Goal: Feedback & Contribution: Contribute content

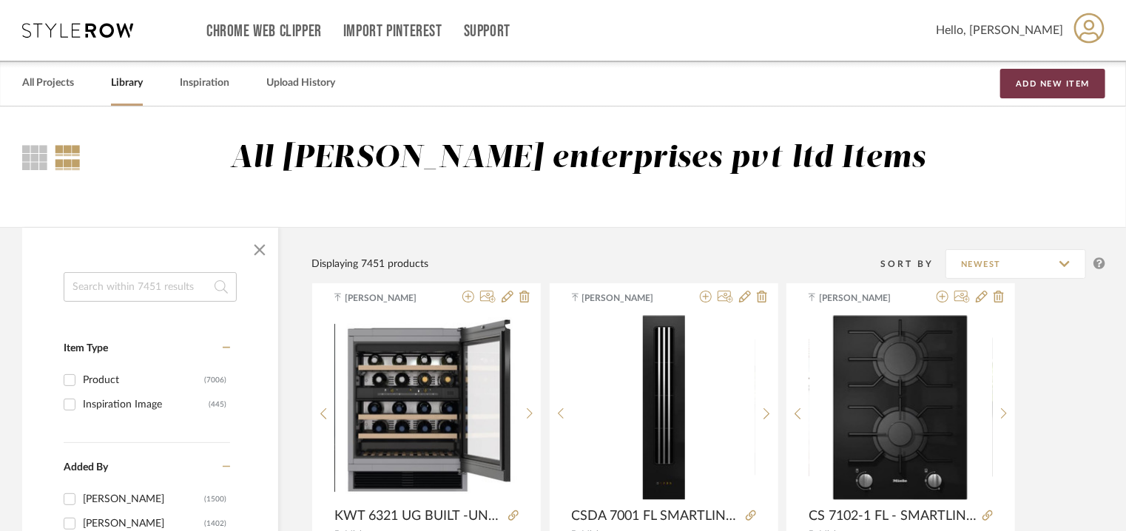
click at [1049, 78] on button "Add New Item" at bounding box center [1052, 84] width 105 height 30
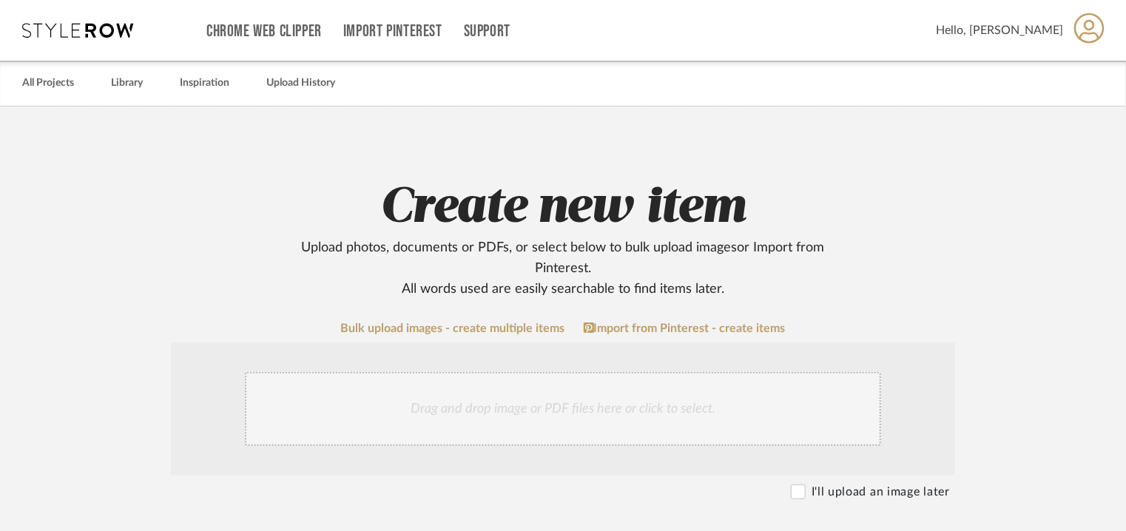
scroll to position [370, 0]
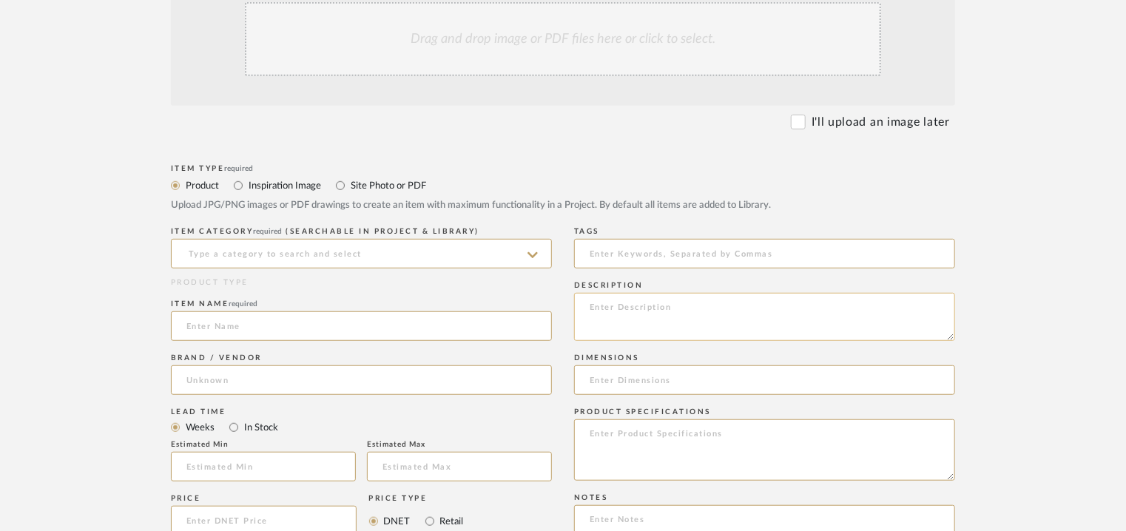
paste textarea "Type : Wine cooler Inbuilt: yes Dimension(s): 589 x 590 x 560 mm Recess dimensi…"
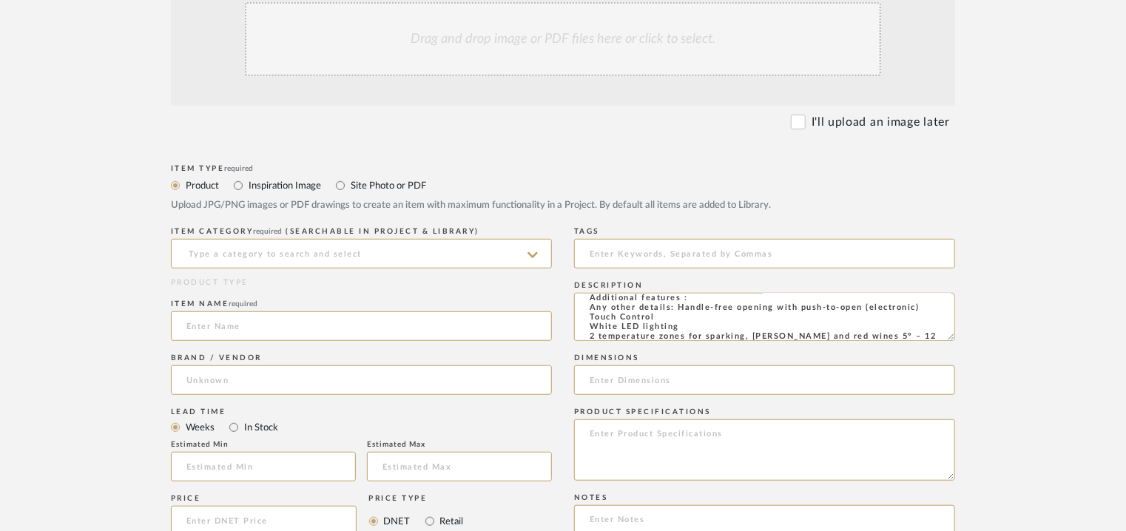
scroll to position [145, 0]
type textarea "Type : Wine cooler Inbuilt: yes Dimension(s): 589 x 590 x 560 mm Recess dimensi…"
click at [281, 241] on input at bounding box center [361, 254] width 381 height 30
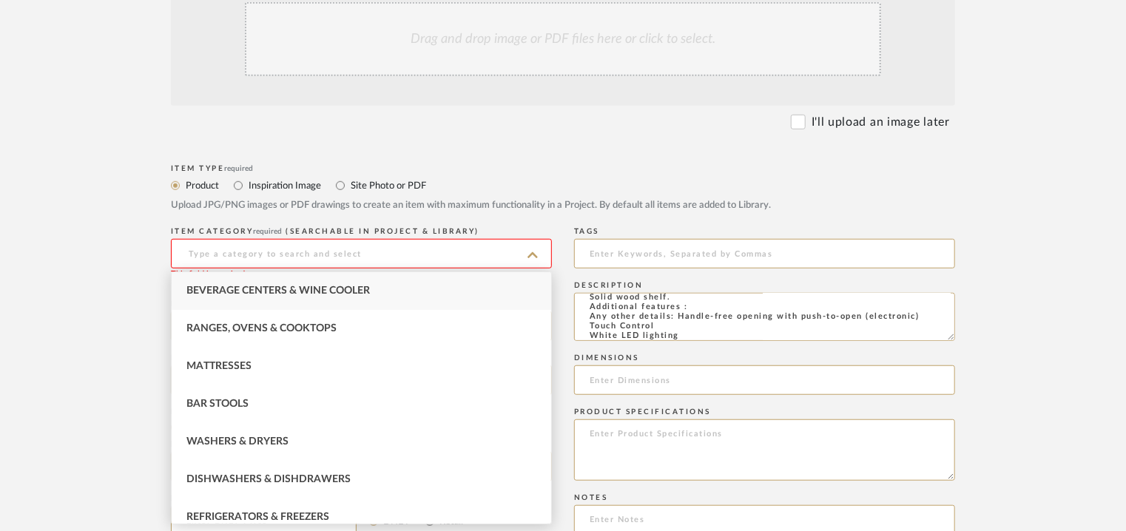
click at [257, 294] on span "Beverage Centers & Wine Cooler" at bounding box center [277, 291] width 183 height 10
type input "Beverage Centers & Wine Cooler"
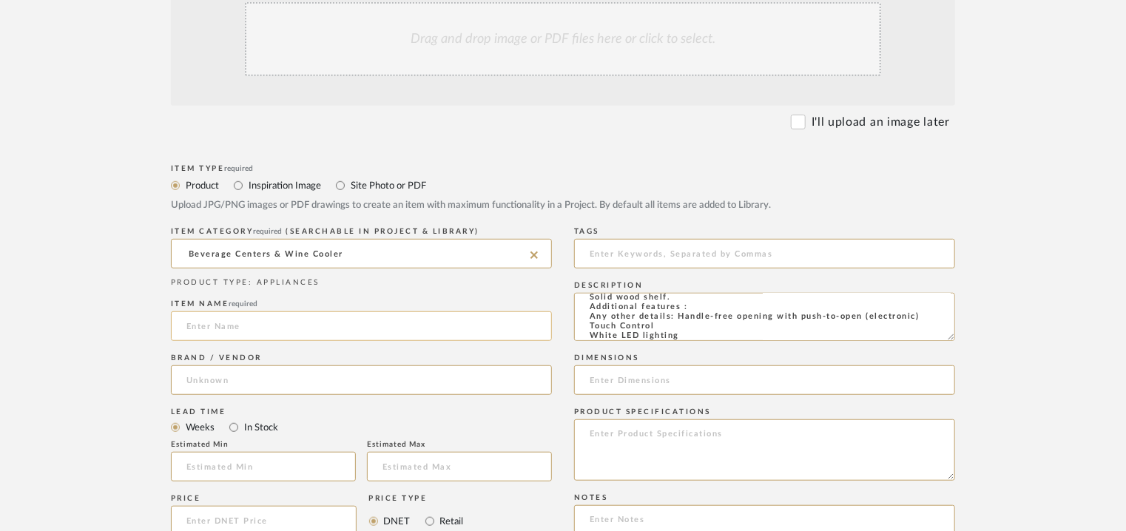
click at [209, 323] on input at bounding box center [361, 326] width 381 height 30
paste input "Built-in wine refrigeration 5WK 610FF0"
click at [195, 326] on input "Built-in wine refrigeration 5WK 610FF0" at bounding box center [361, 326] width 381 height 30
type input "BUILT-IN WINE REFRIGERATION 5WK 610FF0"
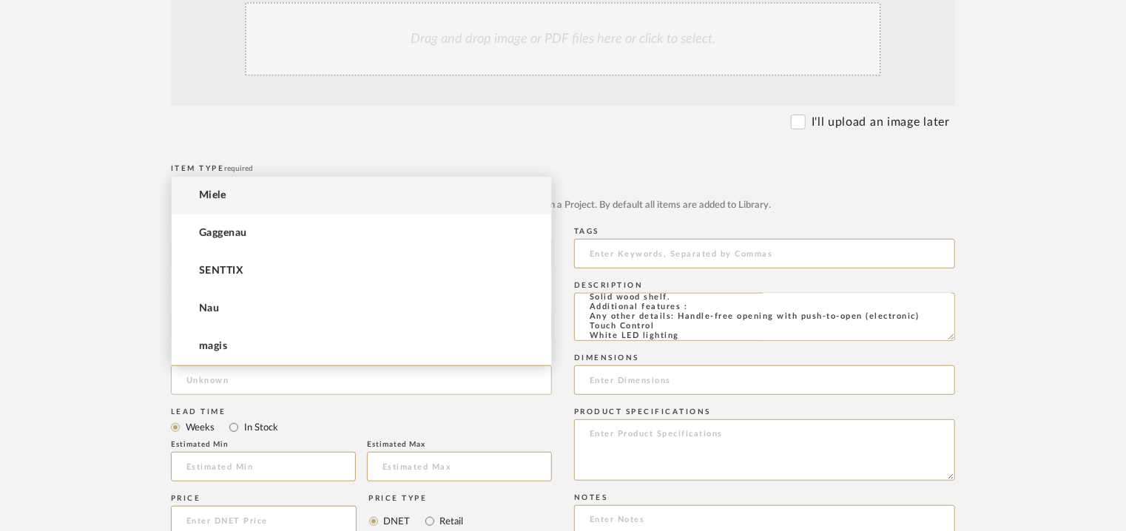
click at [232, 380] on input at bounding box center [361, 380] width 381 height 30
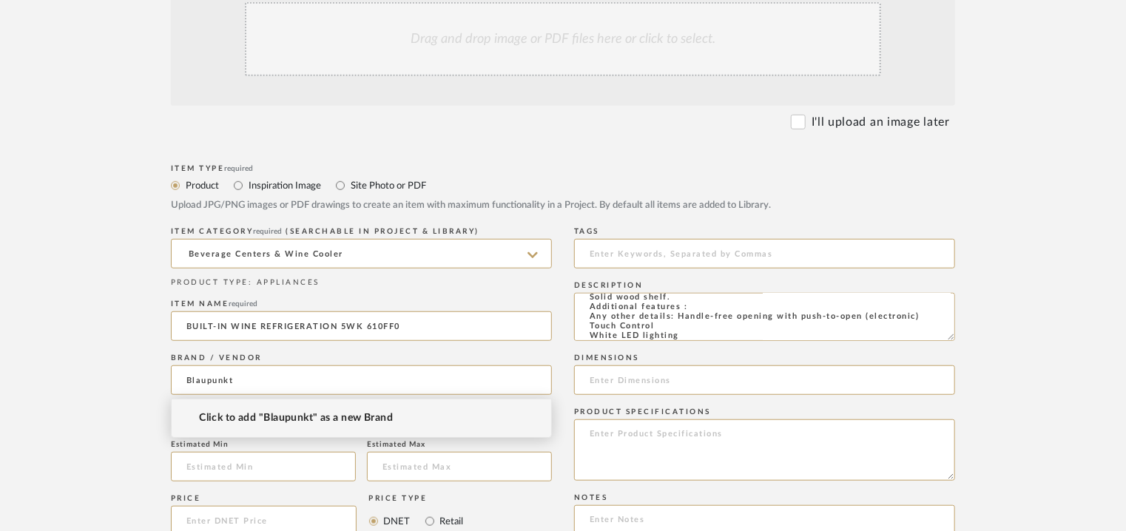
type input "Blaupunkt"
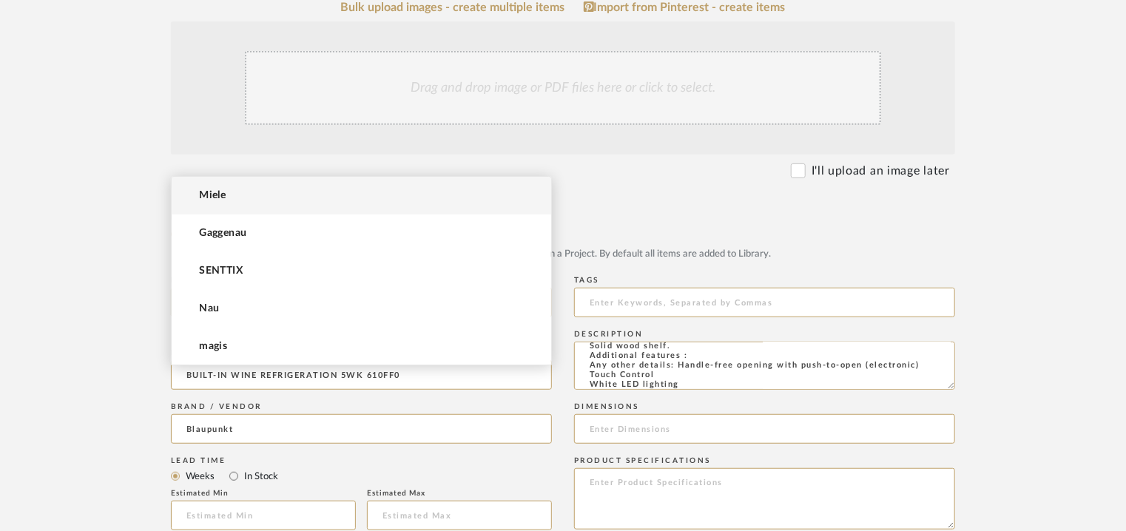
scroll to position [296, 0]
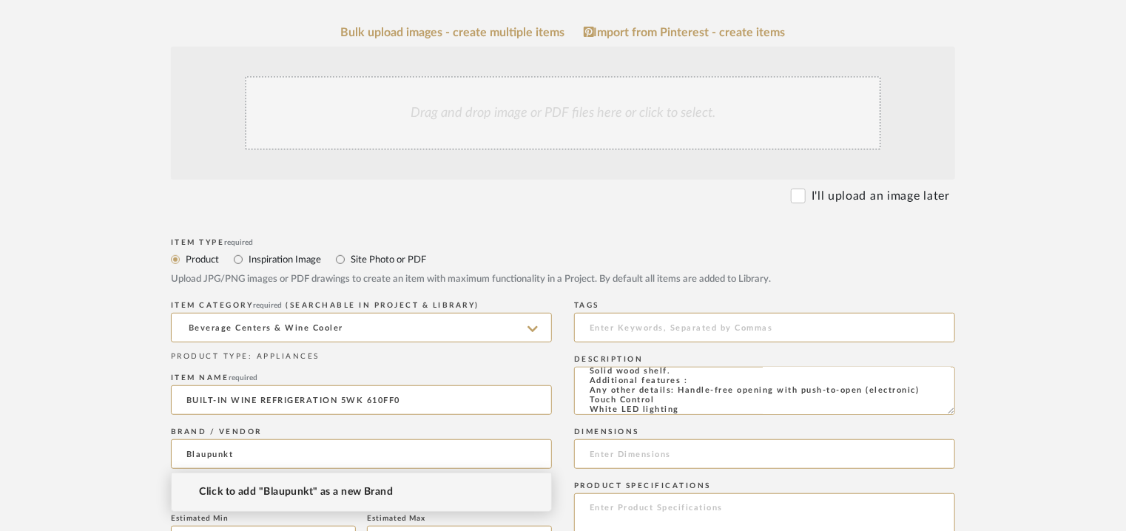
type input "Blaupunkt"
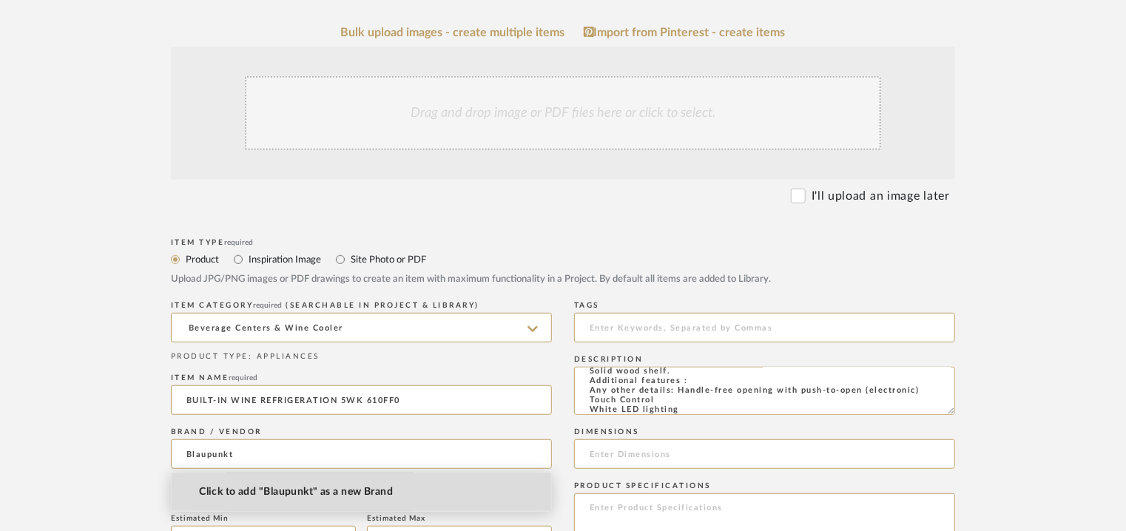
click at [294, 495] on span "Click to add "Blaupunkt" as a new Brand" at bounding box center [296, 492] width 194 height 13
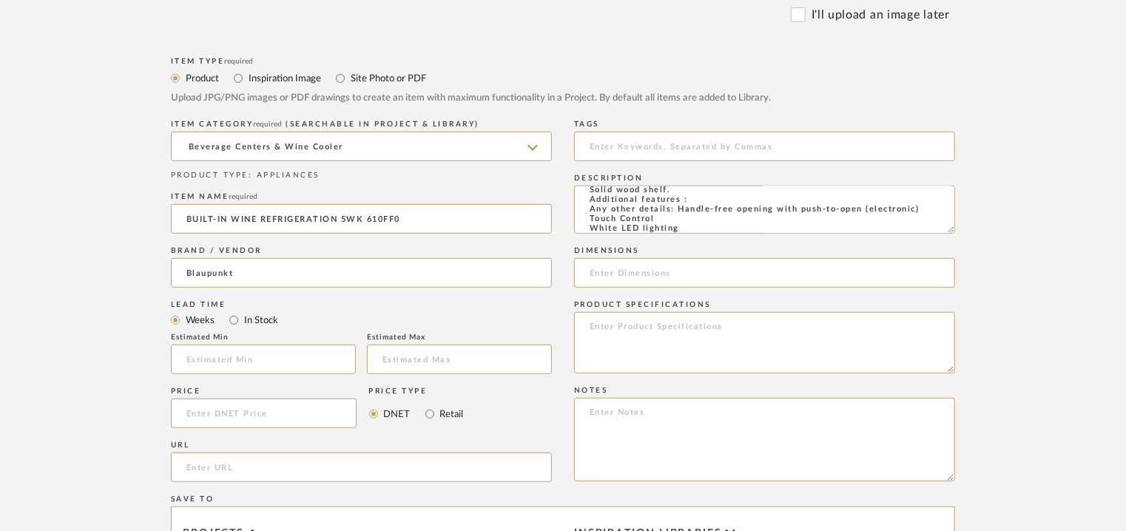
scroll to position [666, 0]
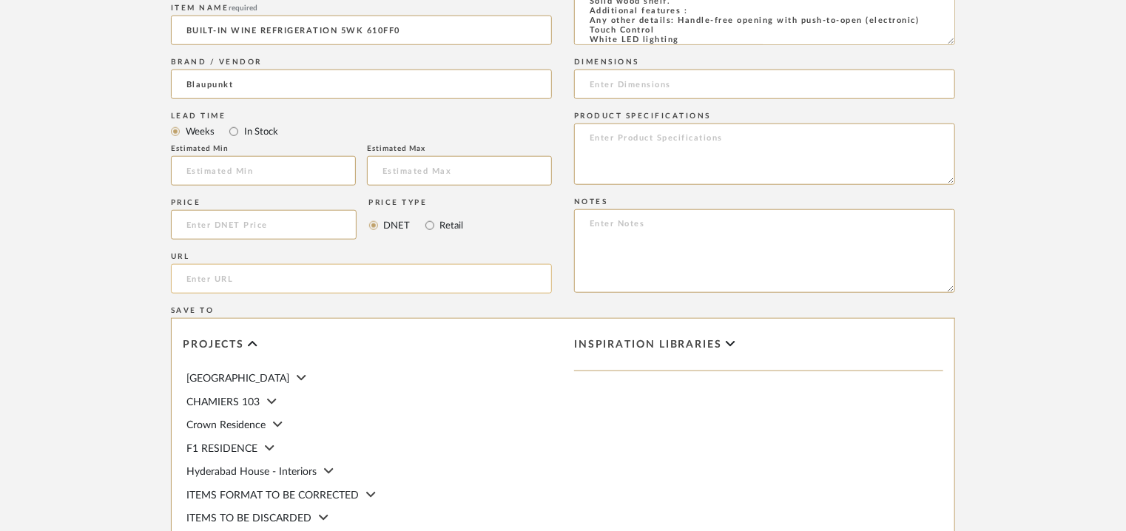
click at [204, 276] on input "url" at bounding box center [361, 279] width 381 height 30
paste input "[URL][DOMAIN_NAME]"
type input "[URL][DOMAIN_NAME]"
click at [829, 85] on input at bounding box center [764, 85] width 381 height 30
paste input "589 x 590 x 560 mm"
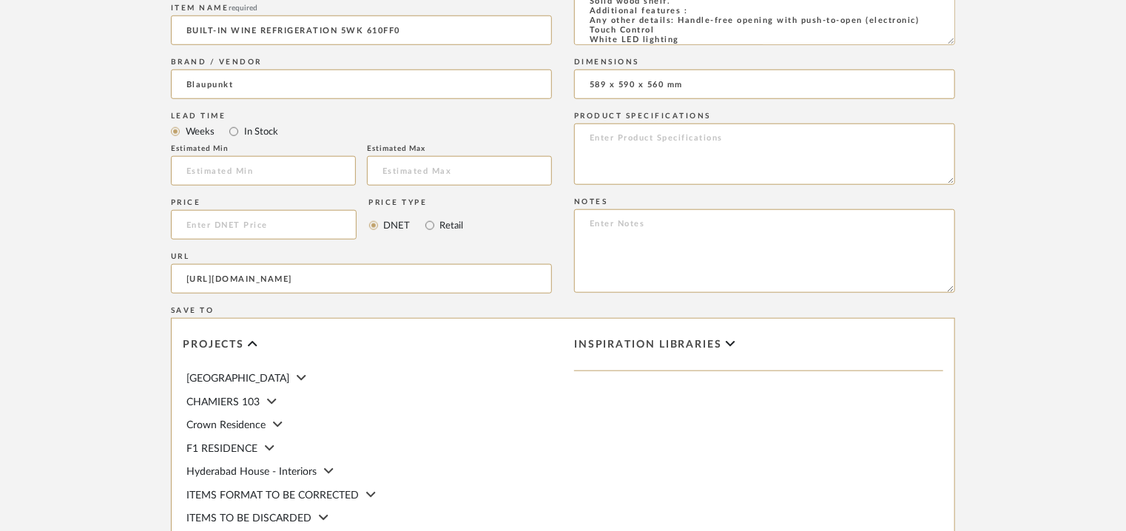
type input "589 x 590 x 560 mm"
paste textarea "Price: INR₹ 2,24,250/- Lead time: Na Customizable: Na 3D available : No BIM ava…"
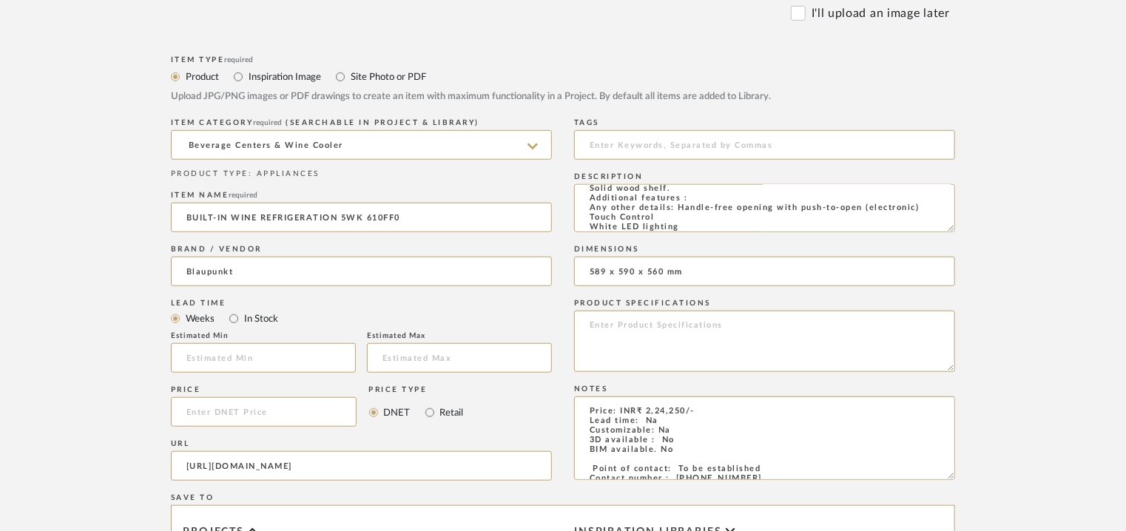
scroll to position [222, 0]
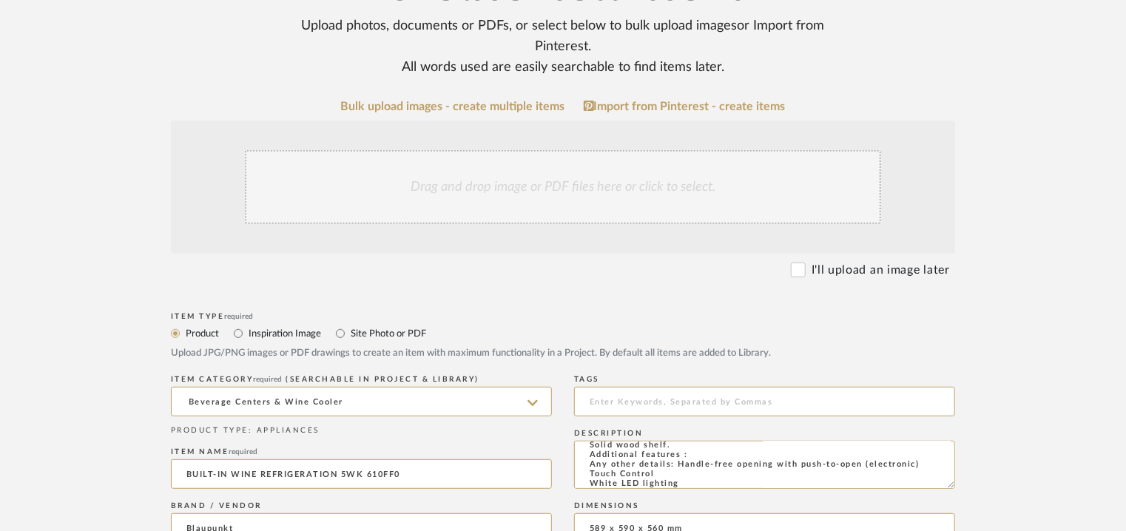
type textarea "Price: INR₹ 2,24,250/- Lead time: Na Customizable: Na 3D available : No BIM ava…"
click at [492, 206] on div "Drag and drop image or PDF files here or click to select." at bounding box center [563, 187] width 636 height 74
click at [544, 178] on div "Drag and drop image or PDF files here or click to select." at bounding box center [563, 187] width 636 height 74
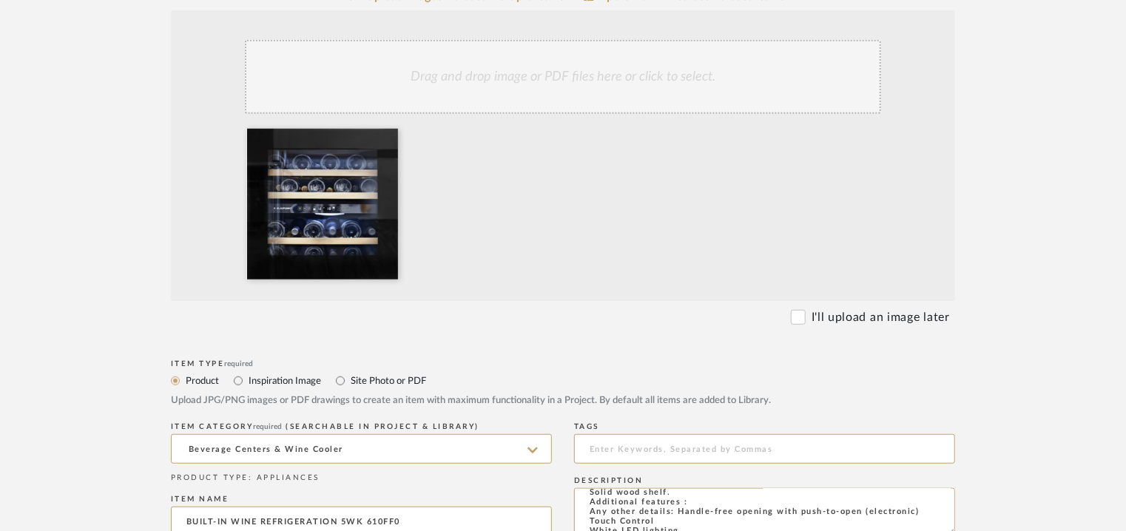
scroll to position [370, 0]
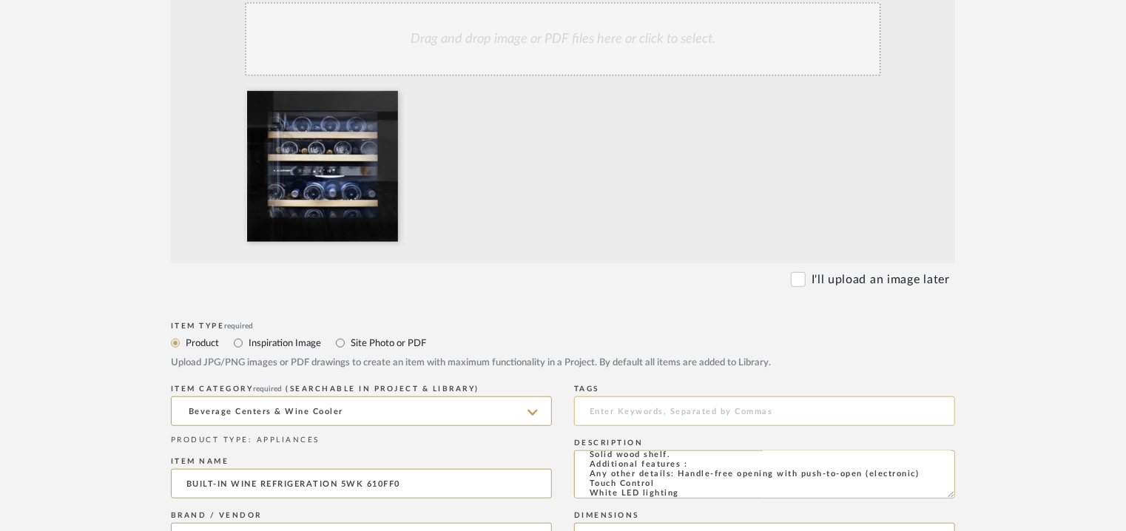
click at [607, 412] on input at bounding box center [764, 412] width 381 height 30
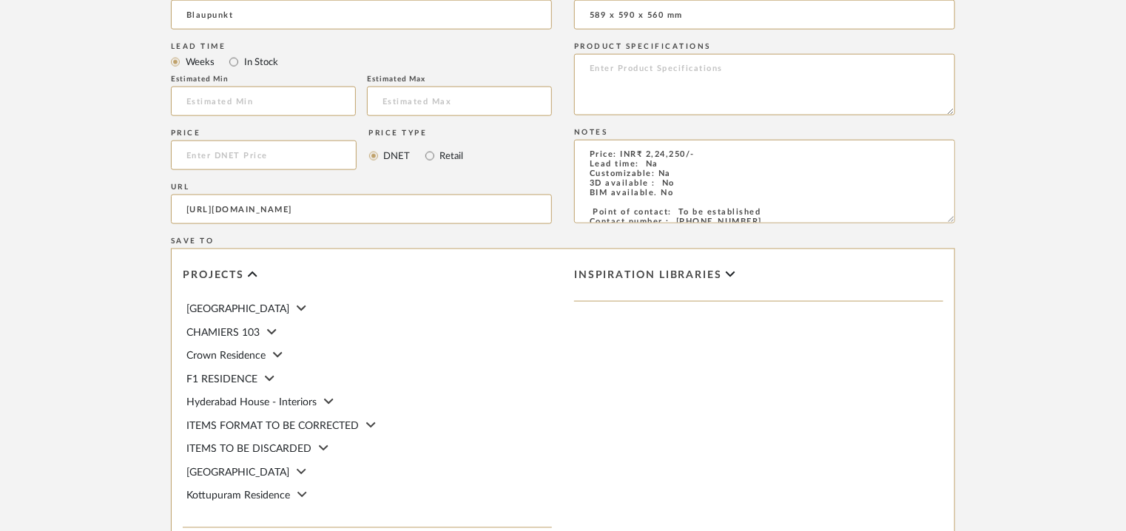
scroll to position [1095, 0]
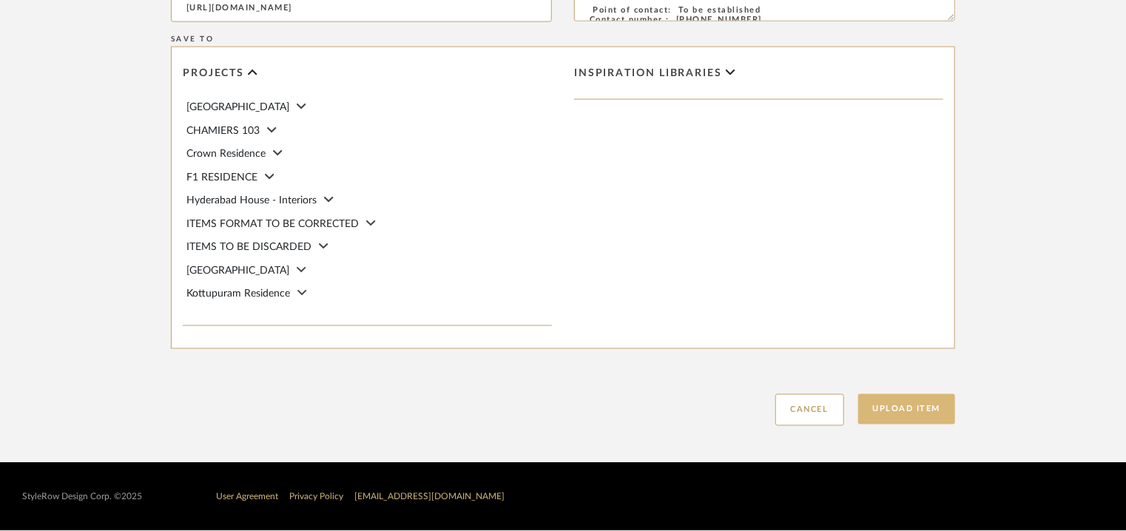
type input "wine cooler,"
click at [917, 409] on button "Upload Item" at bounding box center [907, 409] width 98 height 30
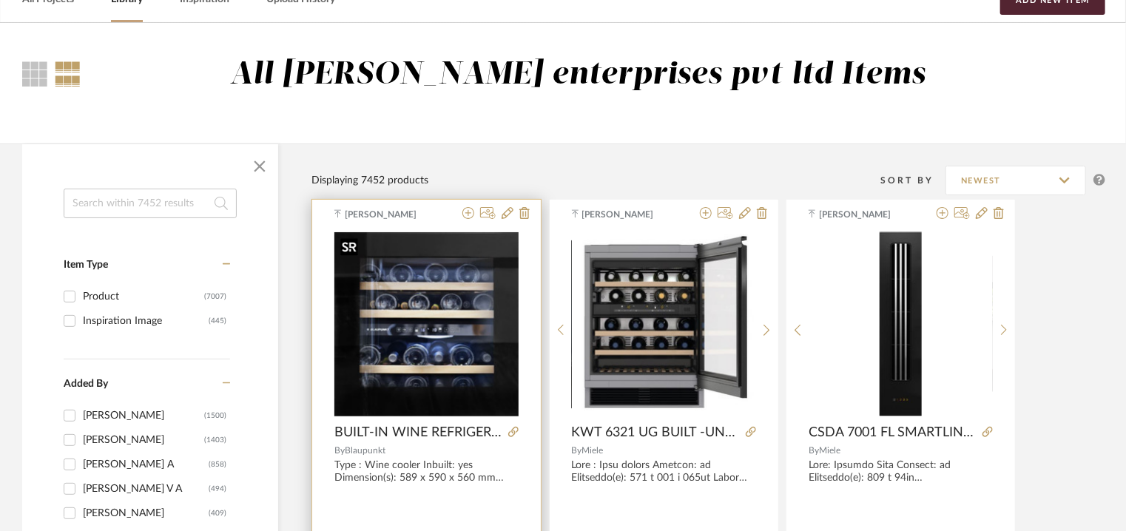
scroll to position [222, 0]
